Goal: Task Accomplishment & Management: Use online tool/utility

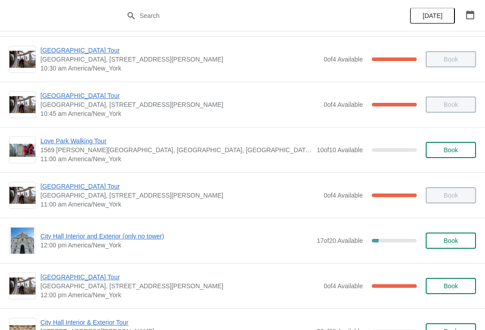
scroll to position [229, 0]
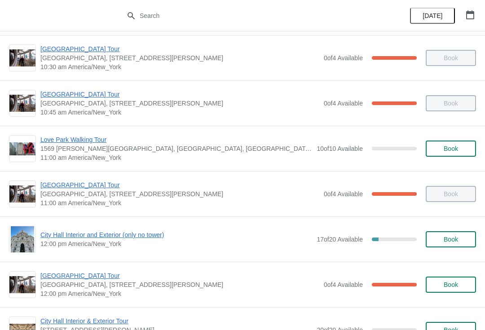
click at [146, 238] on span "City Hall Interior and Exterior (only no tower)" at bounding box center [176, 234] width 272 height 9
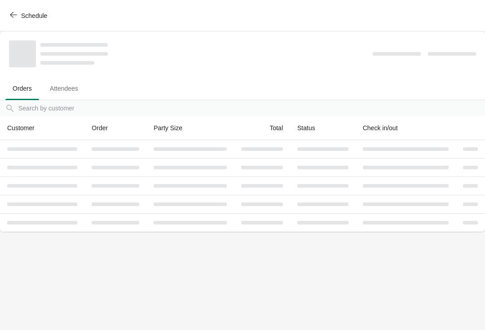
scroll to position [0, 0]
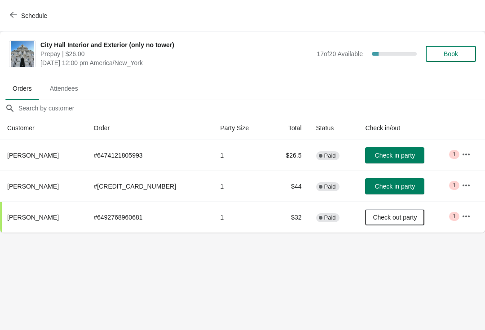
click at [457, 58] on button "Book" at bounding box center [451, 54] width 50 height 16
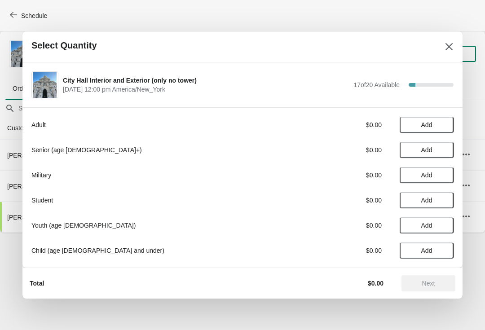
click at [430, 149] on span "Add" at bounding box center [426, 149] width 11 height 7
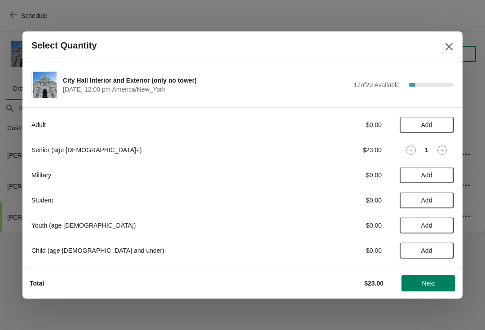
click at [441, 150] on icon at bounding box center [442, 150] width 9 height 9
click at [429, 279] on button "Next" at bounding box center [429, 283] width 54 height 16
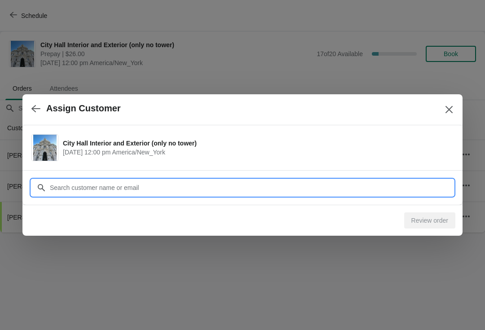
click at [217, 181] on input "Customer" at bounding box center [251, 188] width 404 height 16
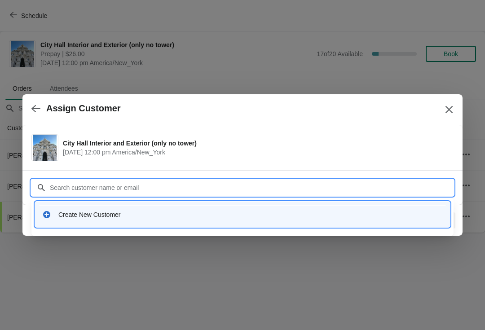
click at [151, 214] on div "Create New Customer" at bounding box center [250, 214] width 385 height 9
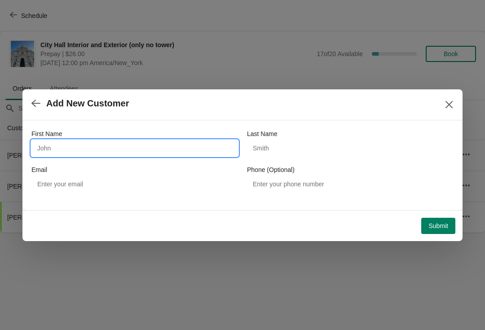
click at [183, 150] on input "First Name" at bounding box center [134, 148] width 207 height 16
type input "Katherine"
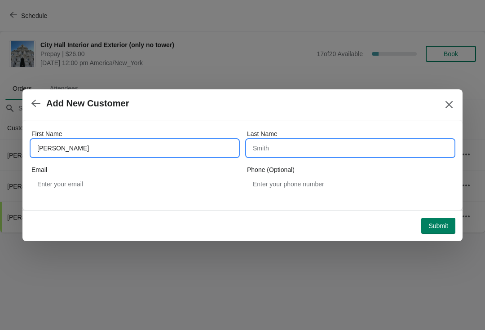
click at [321, 148] on input "Last Name" at bounding box center [350, 148] width 207 height 16
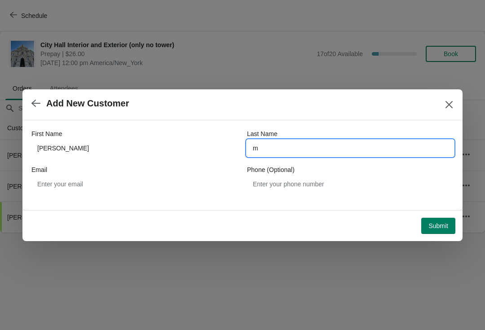
type input "m"
click at [438, 220] on button "Submit" at bounding box center [438, 226] width 34 height 16
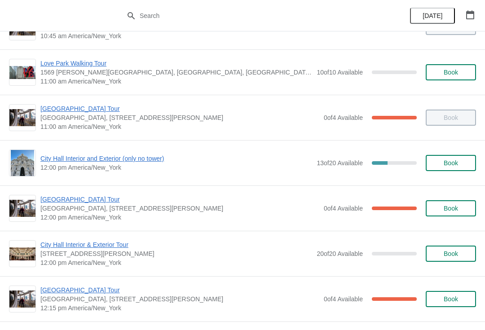
scroll to position [318, 0]
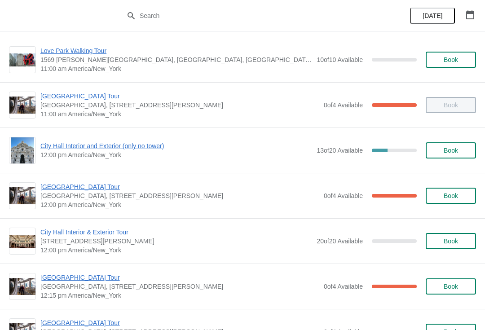
click at [81, 190] on span "[GEOGRAPHIC_DATA] Tour" at bounding box center [179, 186] width 279 height 9
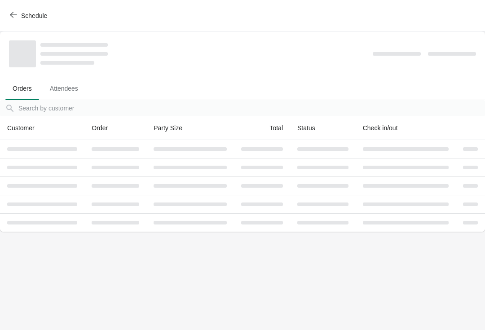
scroll to position [0, 0]
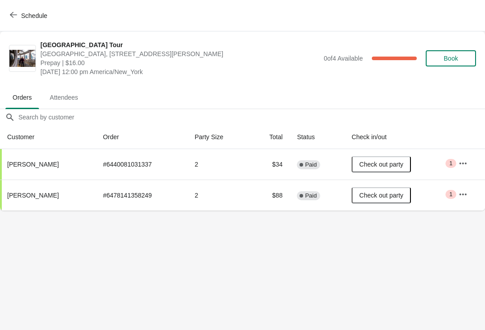
click at [15, 20] on button "Schedule" at bounding box center [29, 16] width 50 height 16
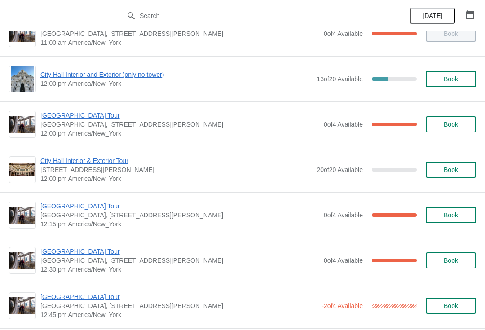
scroll to position [385, 0]
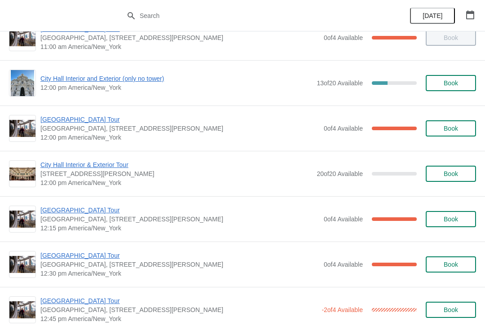
click at [92, 121] on span "[GEOGRAPHIC_DATA] Tour" at bounding box center [179, 119] width 279 height 9
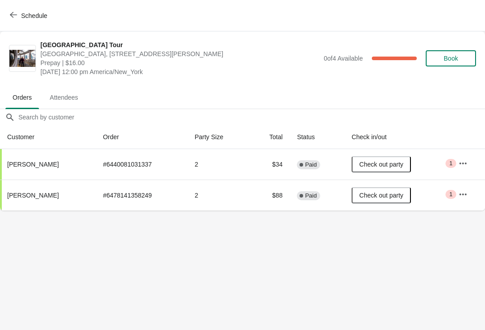
scroll to position [0, 0]
click at [22, 15] on span "Schedule" at bounding box center [34, 15] width 26 height 7
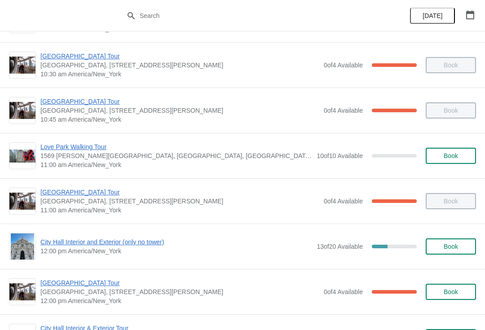
scroll to position [227, 0]
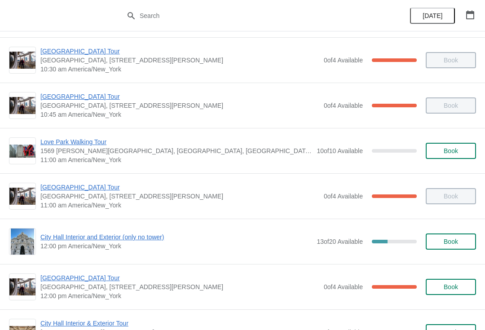
click at [129, 241] on span "City Hall Interior and Exterior (only no tower)" at bounding box center [176, 237] width 272 height 9
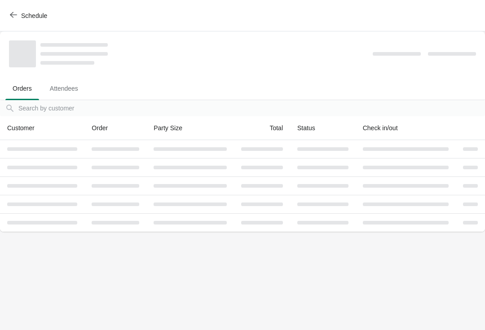
scroll to position [0, 0]
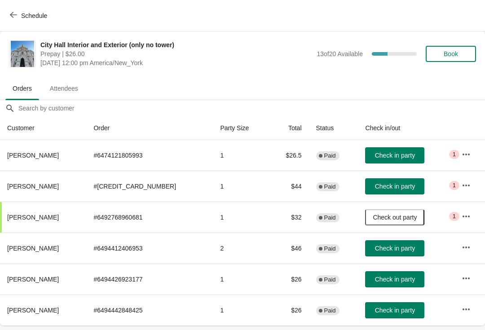
click at [14, 14] on icon "button" at bounding box center [13, 14] width 7 height 7
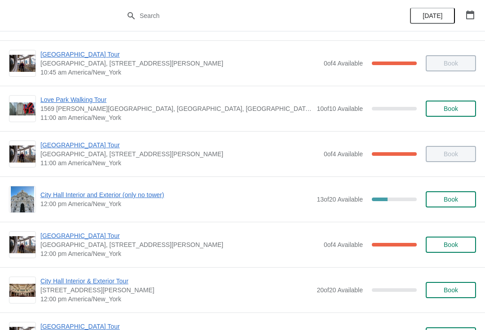
scroll to position [284, 0]
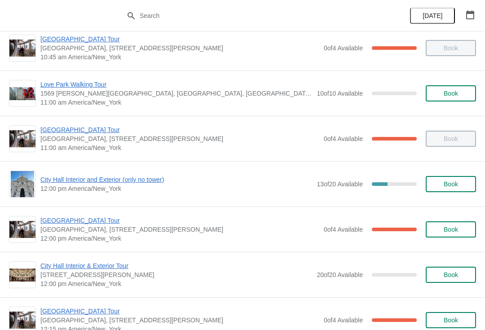
click at [84, 224] on span "[GEOGRAPHIC_DATA] Tour" at bounding box center [179, 220] width 279 height 9
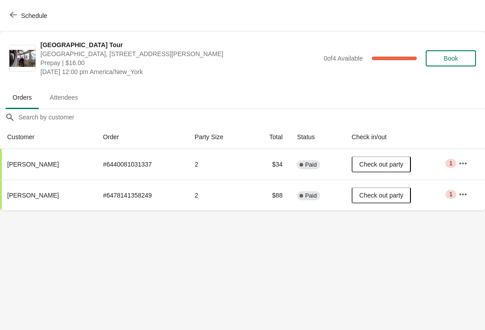
scroll to position [0, 0]
click at [17, 12] on span "Schedule" at bounding box center [29, 15] width 35 height 9
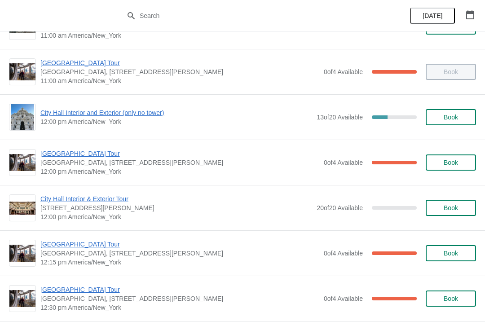
scroll to position [367, 0]
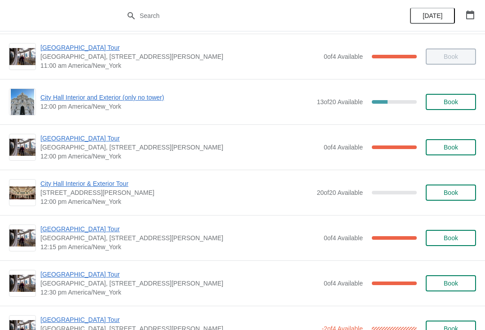
click at [86, 226] on span "[GEOGRAPHIC_DATA] Tour" at bounding box center [179, 229] width 279 height 9
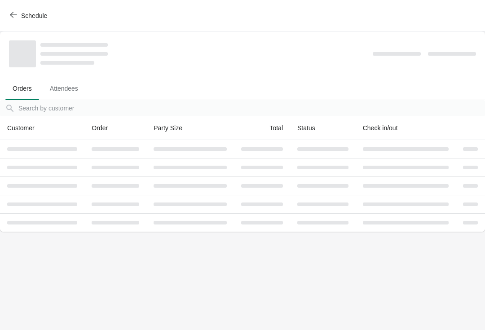
scroll to position [0, 0]
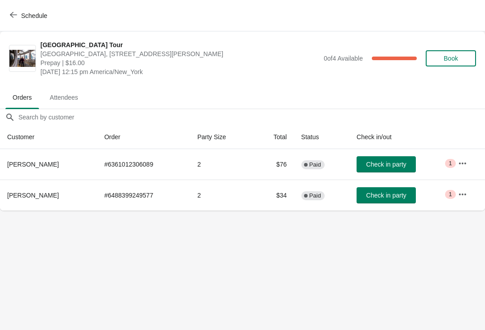
click at [19, 11] on span "Schedule" at bounding box center [29, 15] width 35 height 9
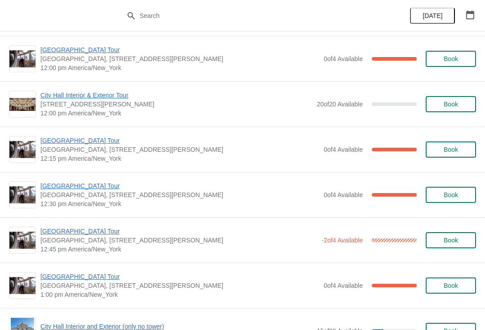
scroll to position [457, 0]
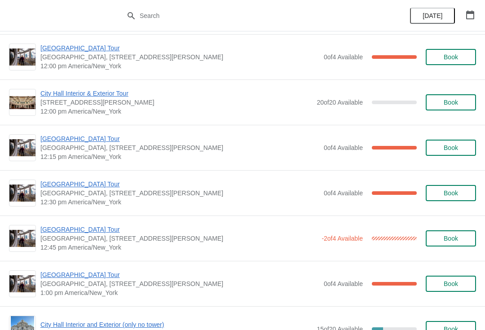
click at [80, 177] on div "City Hall Tower Tour City Hall Visitor Center, 1400 John F Kennedy Boulevard Su…" at bounding box center [242, 192] width 485 height 45
click at [77, 186] on span "[GEOGRAPHIC_DATA] Tour" at bounding box center [179, 184] width 279 height 9
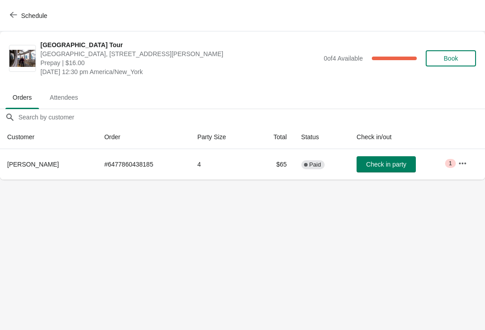
click at [382, 159] on button "Check in party" at bounding box center [386, 164] width 59 height 16
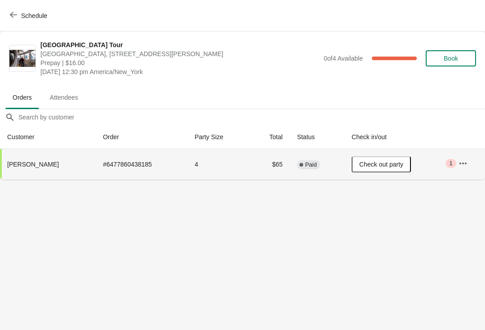
click at [20, 22] on button "Schedule" at bounding box center [29, 16] width 50 height 16
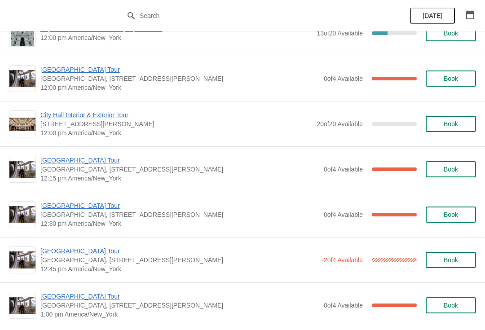
scroll to position [327, 0]
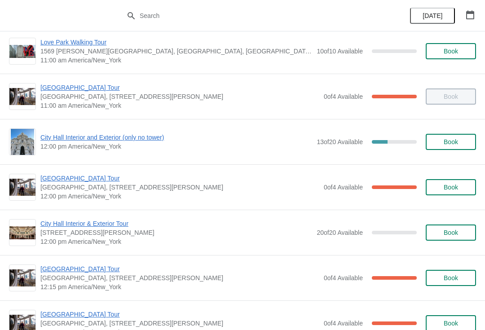
click at [86, 175] on span "[GEOGRAPHIC_DATA] Tour" at bounding box center [179, 178] width 279 height 9
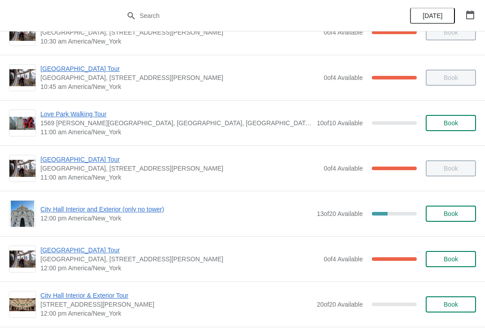
scroll to position [262, 0]
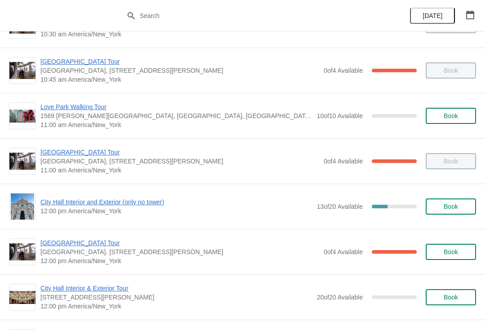
click at [146, 203] on span "City Hall Interior and Exterior (only no tower)" at bounding box center [176, 202] width 272 height 9
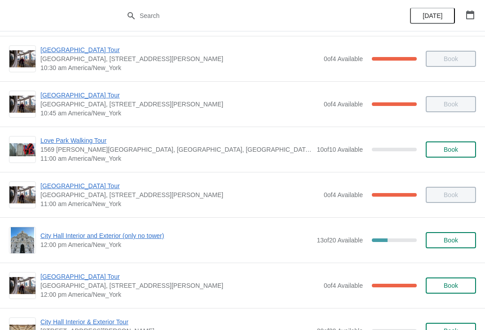
scroll to position [297, 0]
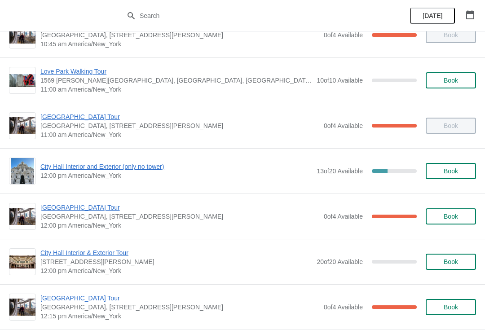
click at [56, 167] on span "City Hall Interior and Exterior (only no tower)" at bounding box center [176, 166] width 272 height 9
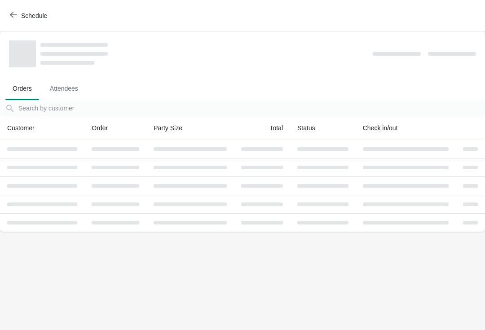
scroll to position [0, 0]
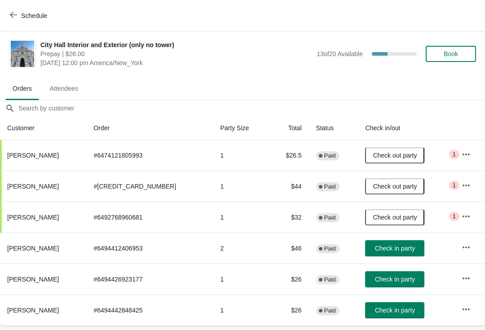
click at [14, 20] on button "Schedule" at bounding box center [29, 16] width 50 height 16
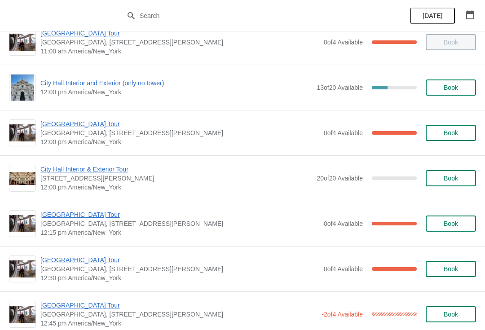
scroll to position [387, 0]
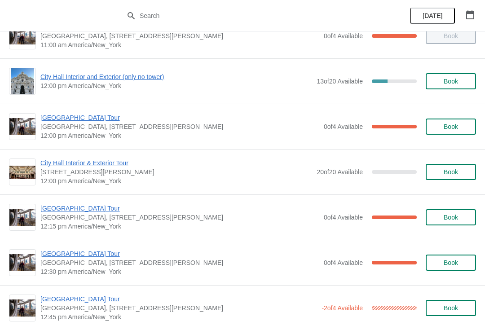
click at [80, 208] on span "[GEOGRAPHIC_DATA] Tour" at bounding box center [179, 208] width 279 height 9
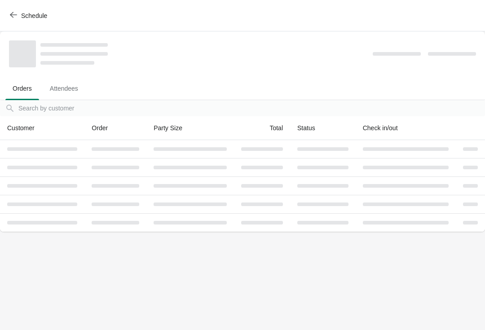
scroll to position [0, 0]
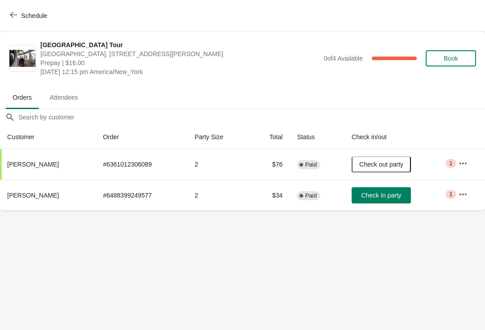
click at [398, 199] on button "Check in party" at bounding box center [381, 195] width 59 height 16
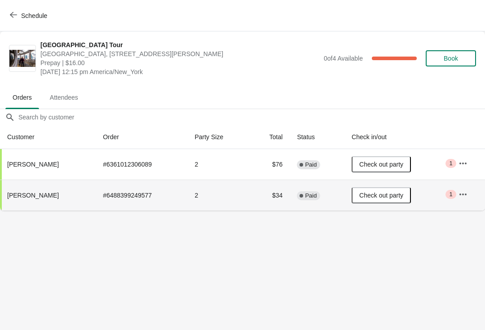
click at [15, 16] on icon "button" at bounding box center [13, 14] width 7 height 7
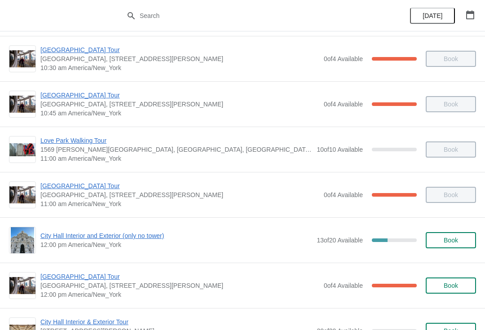
scroll to position [234, 0]
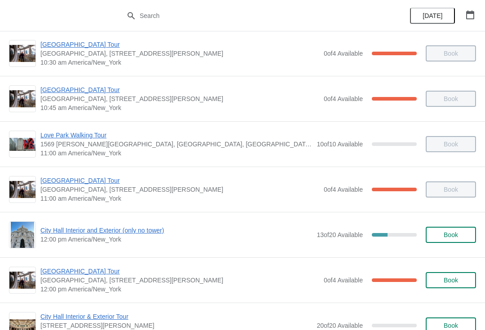
click at [139, 234] on span "City Hall Interior and Exterior (only no tower)" at bounding box center [176, 230] width 272 height 9
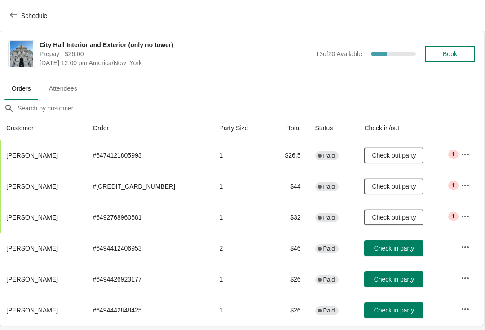
scroll to position [0, 0]
click at [9, 22] on button "Schedule" at bounding box center [29, 16] width 50 height 16
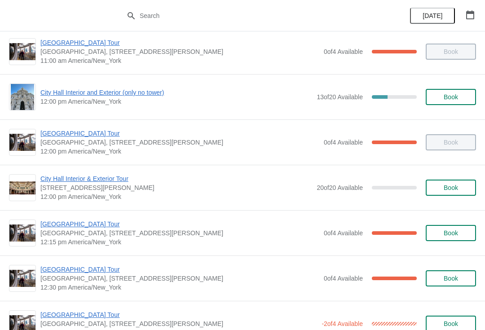
scroll to position [373, 0]
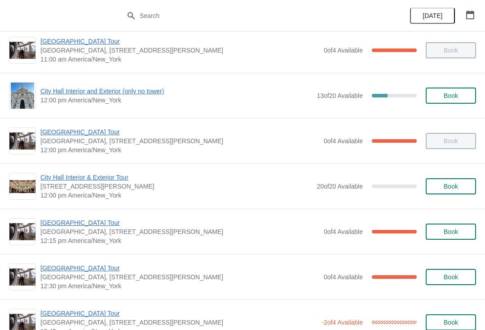
click at [89, 226] on span "[GEOGRAPHIC_DATA] Tour" at bounding box center [179, 222] width 279 height 9
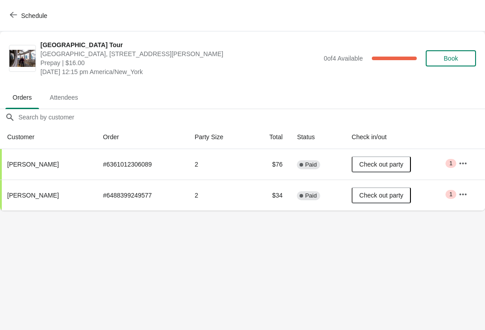
scroll to position [0, 0]
click at [11, 23] on button "Schedule" at bounding box center [29, 16] width 50 height 16
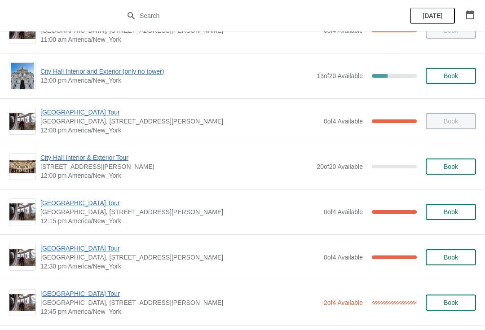
scroll to position [393, 0]
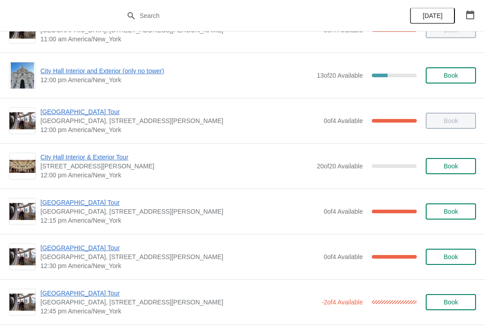
click at [88, 252] on span "[GEOGRAPHIC_DATA] Tour" at bounding box center [179, 247] width 279 height 9
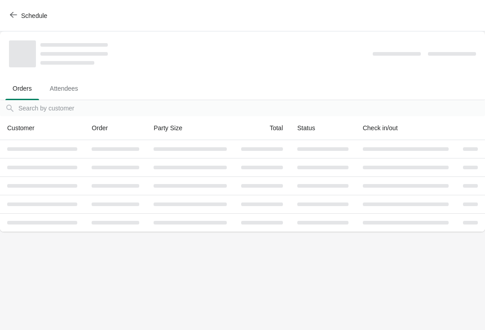
scroll to position [0, 0]
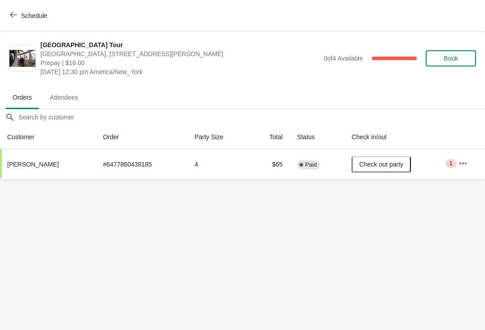
click at [12, 20] on button "Schedule" at bounding box center [29, 16] width 50 height 16
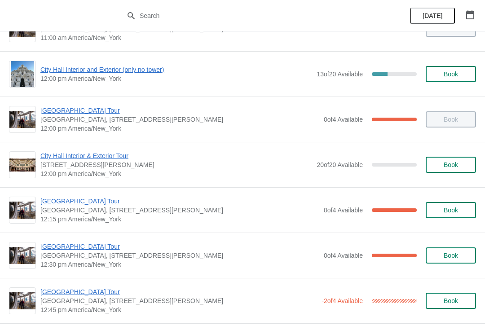
scroll to position [398, 0]
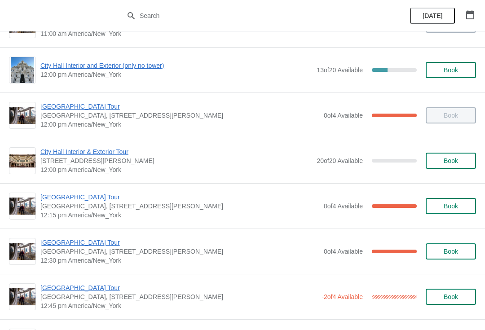
click at [82, 199] on span "[GEOGRAPHIC_DATA] Tour" at bounding box center [179, 197] width 279 height 9
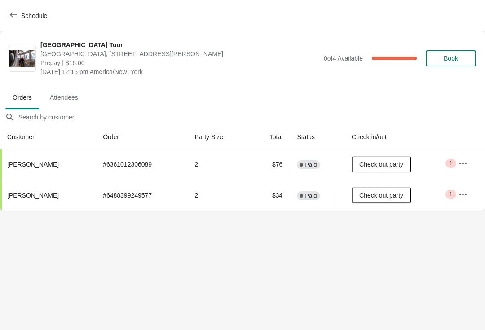
click at [13, 16] on icon "button" at bounding box center [13, 14] width 7 height 7
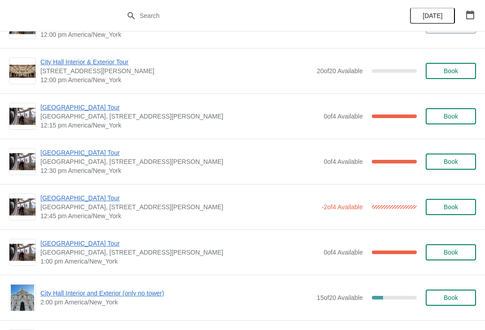
scroll to position [489, 0]
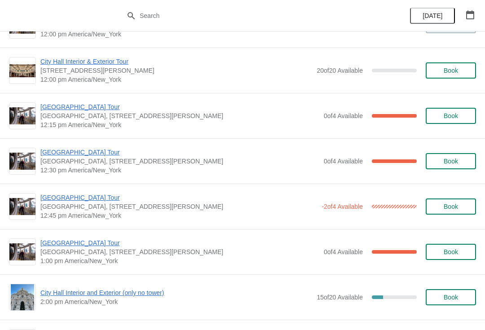
click at [89, 152] on span "[GEOGRAPHIC_DATA] Tour" at bounding box center [179, 152] width 279 height 9
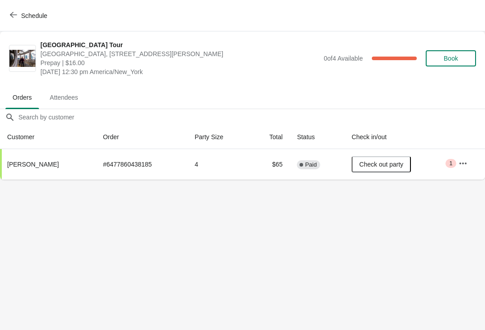
scroll to position [0, 0]
click at [11, 15] on icon "button" at bounding box center [13, 15] width 7 height 6
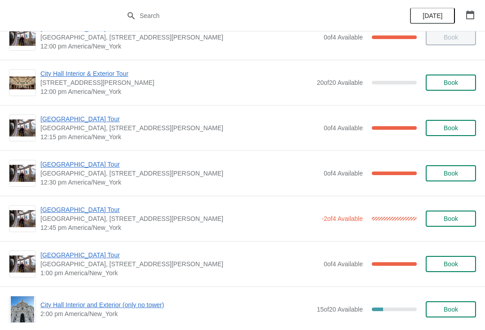
scroll to position [478, 0]
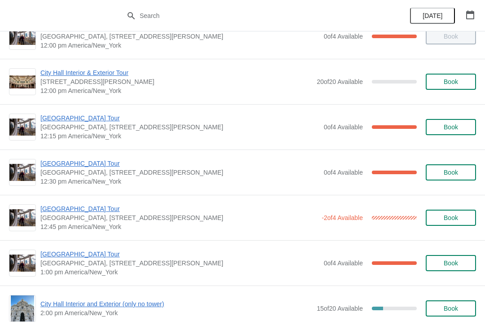
click at [100, 212] on span "[GEOGRAPHIC_DATA] Tour" at bounding box center [178, 208] width 277 height 9
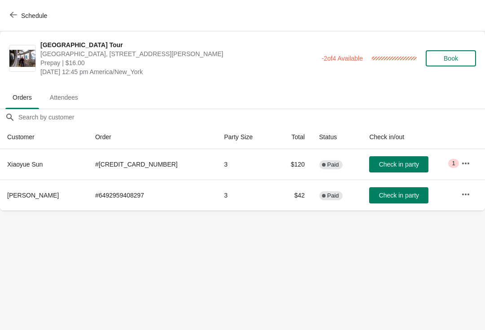
click at [13, 18] on icon "button" at bounding box center [13, 14] width 7 height 7
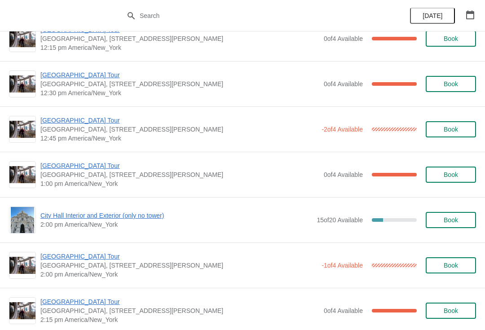
scroll to position [562, 0]
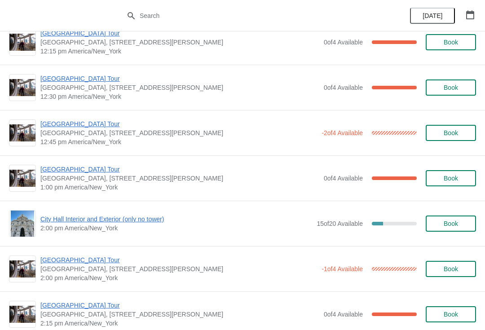
click at [75, 123] on span "[GEOGRAPHIC_DATA] Tour" at bounding box center [178, 123] width 277 height 9
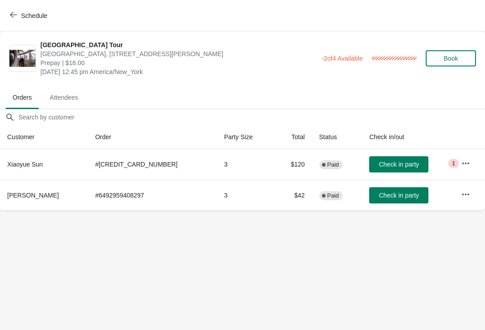
scroll to position [0, 0]
click at [391, 197] on span "Check in party" at bounding box center [399, 195] width 40 height 7
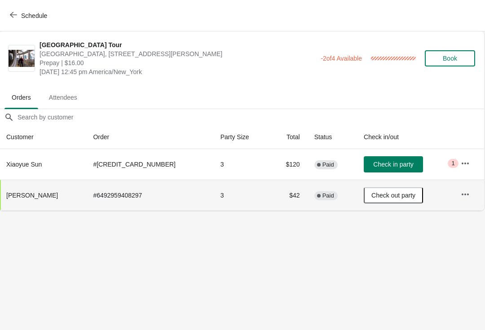
scroll to position [0, 0]
click at [225, 302] on body "Schedule [GEOGRAPHIC_DATA] [GEOGRAPHIC_DATA], [STREET_ADDRESS][PERSON_NAME] Pre…" at bounding box center [242, 165] width 485 height 330
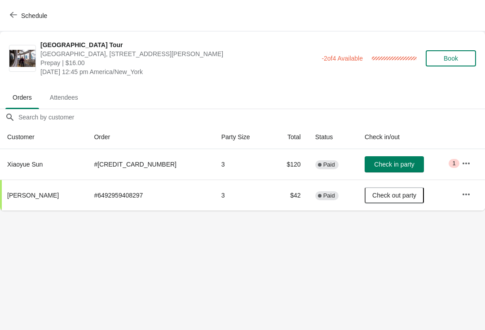
scroll to position [0, 0]
click at [379, 168] on button "Check in party" at bounding box center [394, 164] width 59 height 16
